Goal: Task Accomplishment & Management: Complete application form

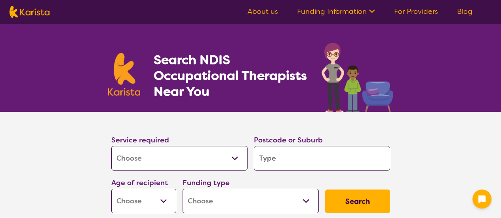
select select "[MEDICAL_DATA]"
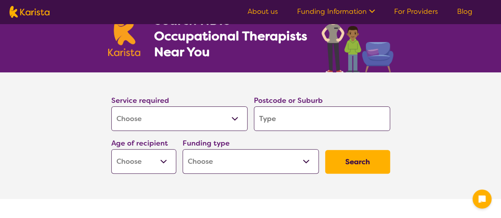
scroll to position [1852, 0]
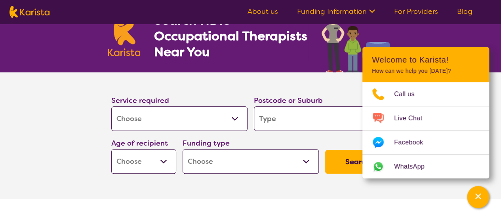
click at [301, 122] on input "search" at bounding box center [322, 119] width 136 height 25
type input "2"
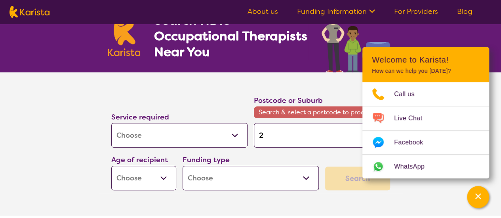
type input "25"
type input "257"
type input "2575"
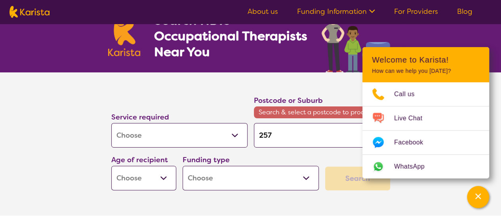
type input "2575"
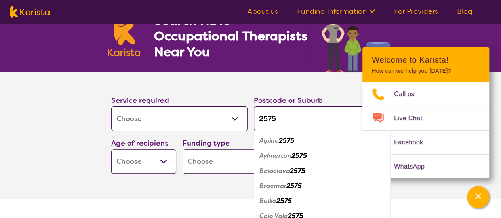
type input "2575"
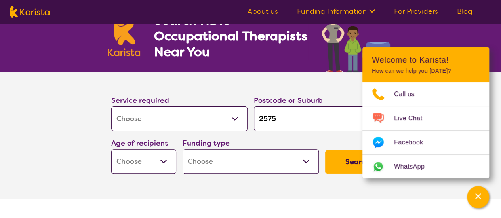
click at [162, 161] on select "Early Childhood - 0 to 9 Child - 10 to 11 Adolescent - 12 to 17 Adult - 18 to 6…" at bounding box center [143, 161] width 65 height 25
select select "AS"
click at [111, 149] on select "Early Childhood - 0 to 9 Child - 10 to 11 Adolescent - 12 to 17 Adult - 18 to 6…" at bounding box center [143, 161] width 65 height 25
select select "AS"
click at [290, 117] on input "2575" at bounding box center [322, 119] width 136 height 25
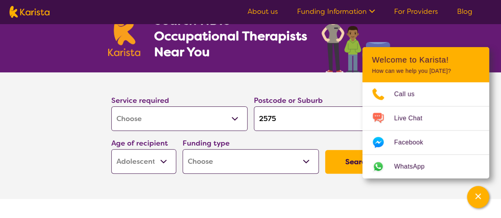
click at [259, 160] on select "Home Care Package (HCP) National Disability Insurance Scheme (NDIS) I don't know" at bounding box center [251, 161] width 136 height 25
select select "NDIS"
click at [183, 149] on select "Home Care Package (HCP) National Disability Insurance Scheme (NDIS) I don't know" at bounding box center [251, 161] width 136 height 25
select select "NDIS"
click at [342, 163] on button "Search" at bounding box center [357, 162] width 65 height 24
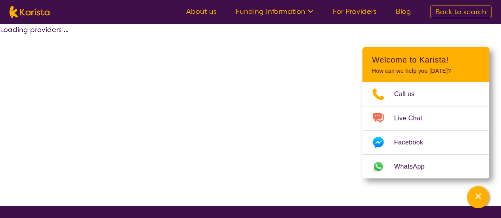
select select "by_score"
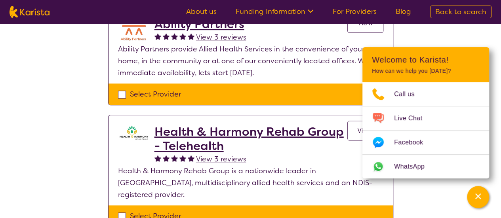
scroll to position [238, 0]
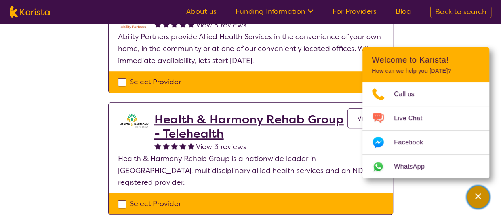
click at [479, 196] on icon "Channel Menu" at bounding box center [479, 197] width 6 height 6
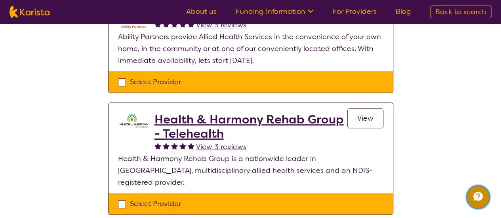
scroll to position [198, 0]
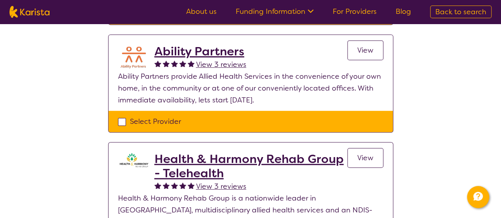
click at [369, 47] on span "View" at bounding box center [366, 51] width 16 height 10
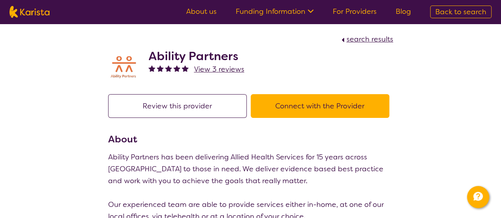
click at [332, 107] on button "Connect with the Provider" at bounding box center [320, 106] width 139 height 24
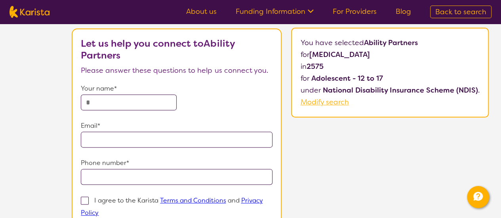
scroll to position [40, 0]
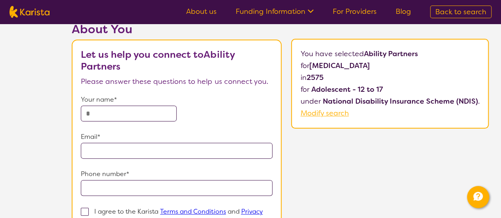
click at [155, 117] on input "text" at bounding box center [129, 114] width 96 height 16
type input "********"
click at [147, 149] on input "email" at bounding box center [177, 151] width 192 height 16
type input "**********"
click at [161, 184] on input "tel" at bounding box center [177, 188] width 192 height 16
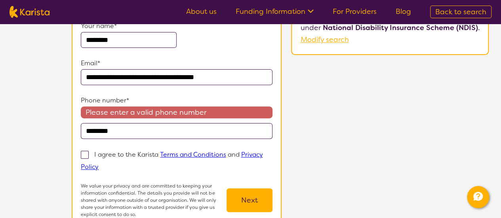
scroll to position [119, 0]
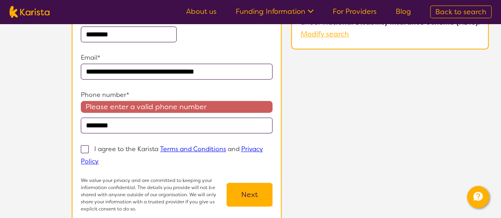
click at [87, 126] on input "********" at bounding box center [177, 126] width 192 height 16
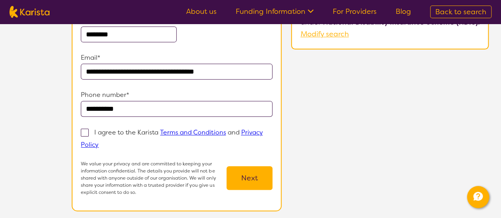
type input "**********"
click at [86, 132] on span at bounding box center [85, 133] width 8 height 8
click at [99, 142] on input "I agree to the Karista Terms and Conditions and Privacy Policy" at bounding box center [101, 144] width 5 height 5
checkbox input "true"
click at [239, 178] on button "Next" at bounding box center [250, 178] width 46 height 24
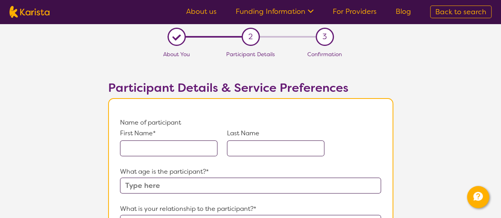
click at [191, 148] on input "text" at bounding box center [169, 149] width 98 height 16
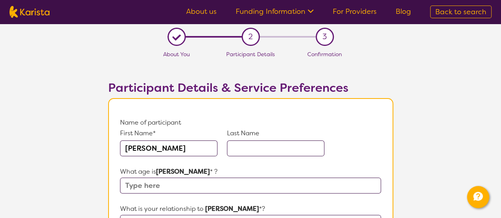
type input "[PERSON_NAME]"
click at [192, 185] on input "text" at bounding box center [250, 186] width 261 height 16
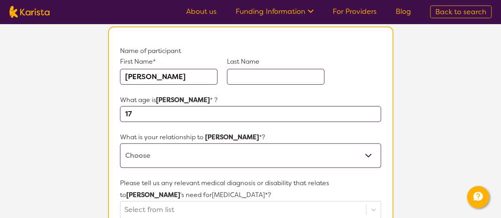
scroll to position [79, 0]
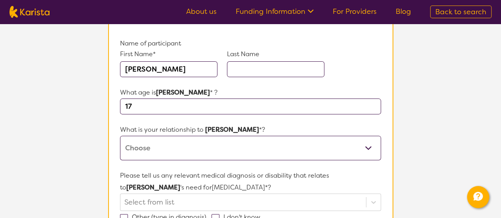
type input "17"
click at [191, 148] on select "This request is for myself I am their parent I am their child I am their spouse…" at bounding box center [250, 148] width 261 height 25
select select "Other"
click at [120, 136] on select "This request is for myself I am their parent I am their child I am their spouse…" at bounding box center [250, 148] width 261 height 25
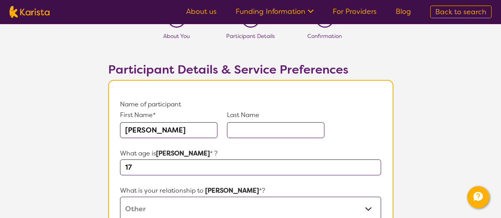
scroll to position [0, 0]
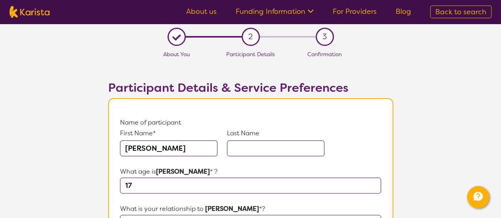
scroll to position [119, 0]
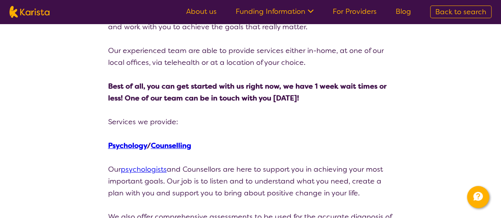
scroll to position [159, 0]
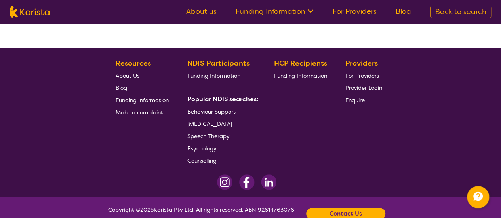
scroll to position [180, 0]
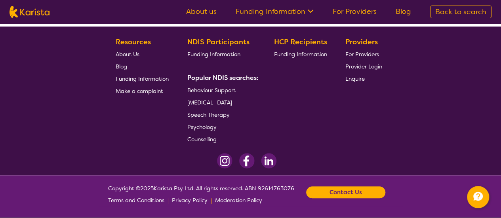
select select "by_score"
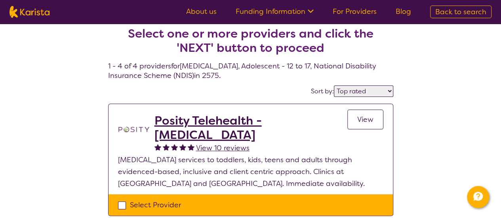
scroll to position [0, 0]
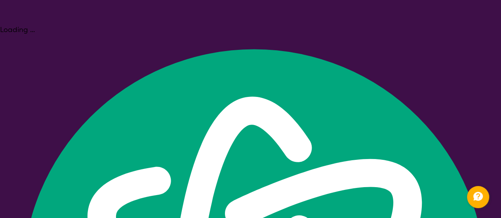
select select "[MEDICAL_DATA]"
select select "AS"
select select "NDIS"
select select "[MEDICAL_DATA]"
select select "AS"
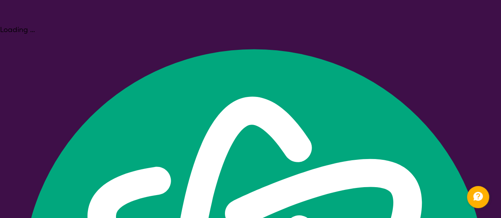
select select "NDIS"
